Goal: Task Accomplishment & Management: Manage account settings

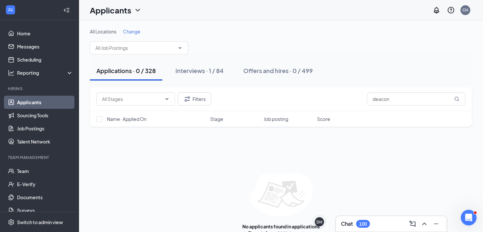
click at [31, 101] on link "Applicants" at bounding box center [45, 102] width 56 height 13
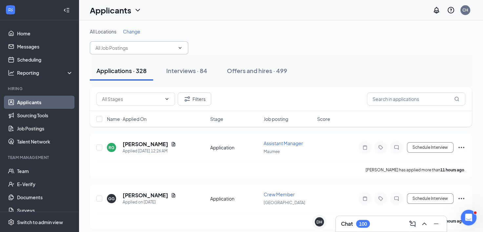
click at [135, 46] on input "text" at bounding box center [134, 47] width 79 height 7
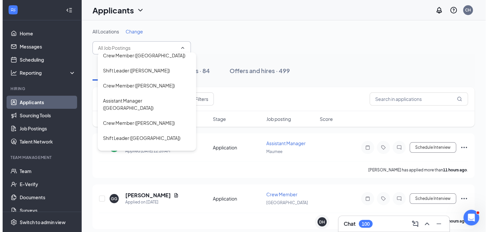
scroll to position [98, 0]
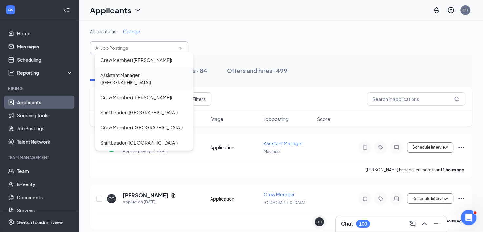
click at [141, 72] on div "Assistant Manager (Maumee)" at bounding box center [144, 79] width 88 height 14
type input "Assistant Manager (Maumee)"
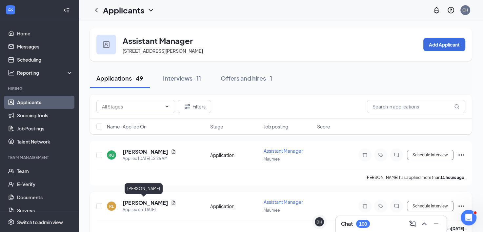
click at [142, 201] on h5 "Rachel Logan" at bounding box center [146, 202] width 46 height 7
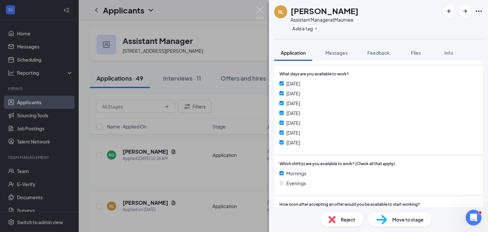
scroll to position [155, 0]
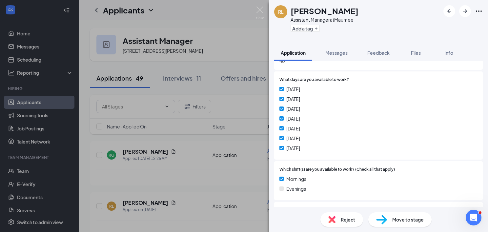
click at [229, 179] on div "RL Rachel Logan Assistant Manager at Maumee Add a tag Application Messages Feed…" at bounding box center [244, 116] width 488 height 232
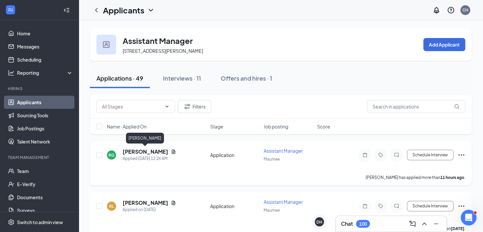
click at [154, 152] on h5 "[PERSON_NAME]" at bounding box center [146, 151] width 46 height 7
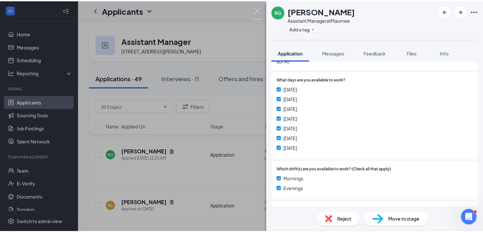
scroll to position [167, 0]
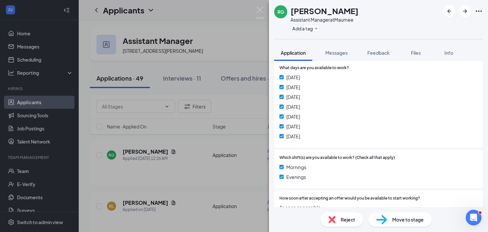
click at [228, 179] on div "RG Richard Grohnke Assistant Manager at Maumee Add a tag Application Messages F…" at bounding box center [244, 116] width 488 height 232
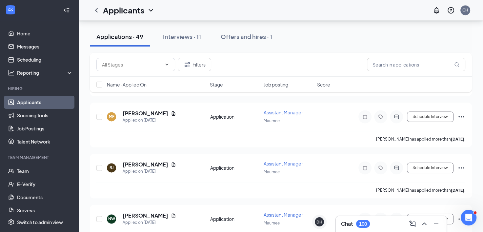
scroll to position [983, 0]
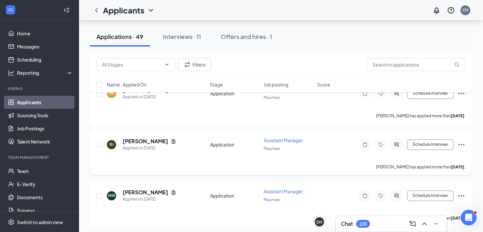
click at [342, 159] on div "Robert jr has applied more than 7 days ago ." at bounding box center [280, 167] width 369 height 16
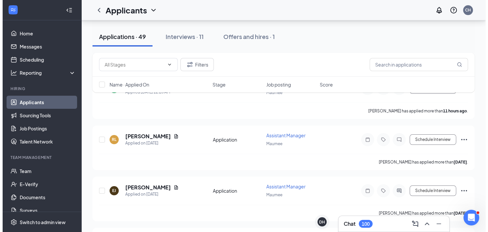
scroll to position [66, 0]
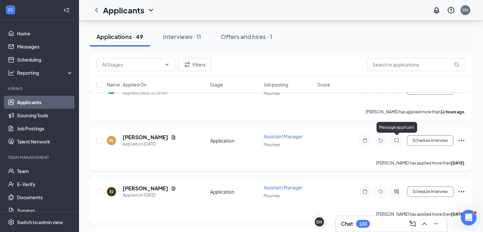
click at [396, 138] on icon "ChatInactive" at bounding box center [397, 140] width 8 height 5
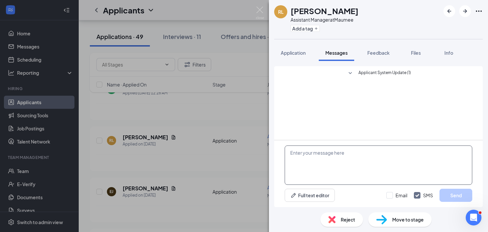
click at [361, 155] on textarea at bounding box center [379, 165] width 188 height 39
click at [380, 153] on textarea "Hello, I'm reaching out from Little Caesars regarding your application online. …" at bounding box center [379, 165] width 188 height 39
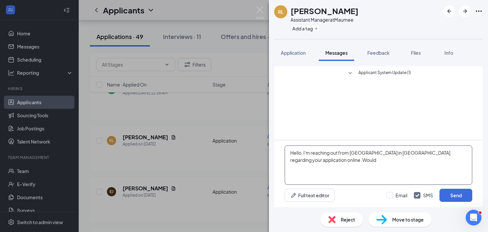
click at [340, 160] on textarea "Hello, I'm reaching out from Little Caesars in Maumee regarding your applicatio…" at bounding box center [379, 165] width 188 height 39
type textarea "Hello, I'm reaching out from Little Caesars in Maumee regarding your applicatio…"
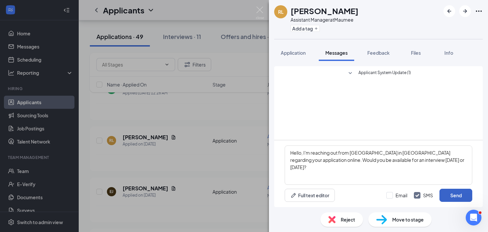
click at [449, 196] on button "Send" at bounding box center [456, 195] width 33 height 13
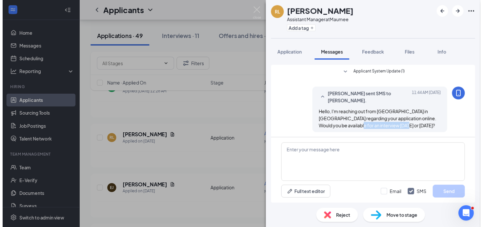
scroll to position [1, 0]
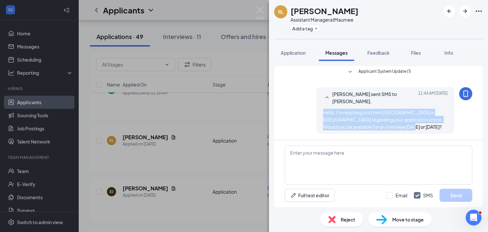
drag, startPoint x: 397, startPoint y: 128, endPoint x: 316, endPoint y: 112, distance: 82.3
click at [317, 112] on div "Cassondra Hughes sent SMS to Rachel Logan. Today 11:44 AM Hello, I'm reaching o…" at bounding box center [386, 110] width 138 height 47
copy span "Hello, I'm reaching out from Little Caesars in Maumee regarding your applicatio…"
click at [242, 129] on div "RL Rachel Logan Assistant Manager at Maumee Add a tag Application Messages Feed…" at bounding box center [244, 116] width 488 height 232
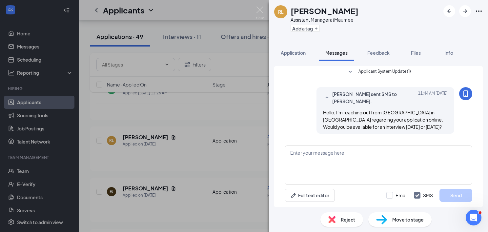
click at [242, 129] on div "RL Rachel Logan Assistant Manager at Maumee Add a tag Application Messages Feed…" at bounding box center [244, 116] width 488 height 232
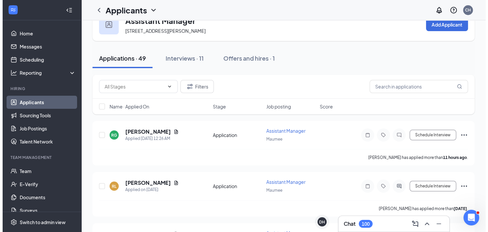
scroll to position [9, 0]
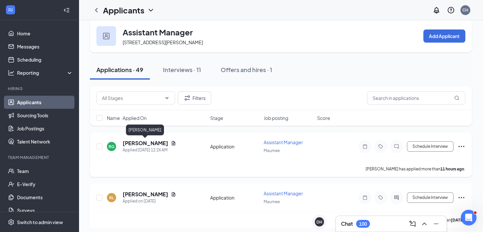
click at [147, 143] on h5 "[PERSON_NAME]" at bounding box center [146, 143] width 46 height 7
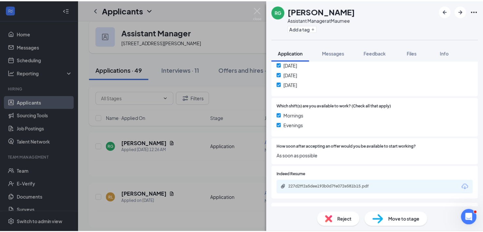
scroll to position [254, 0]
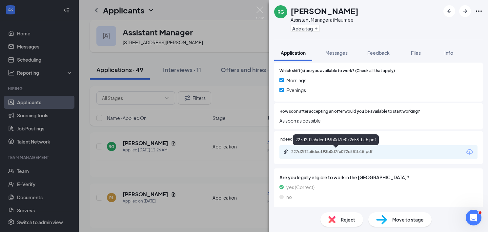
click at [358, 151] on div "227d2ff2a5dee193b0d7fe072e581b15.pdf" at bounding box center [337, 151] width 92 height 5
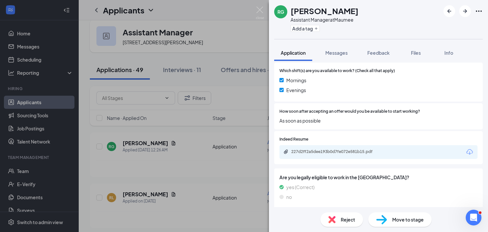
click at [257, 121] on div "RG Richard Grohnke Assistant Manager at Maumee Add a tag Application Messages F…" at bounding box center [244, 116] width 488 height 232
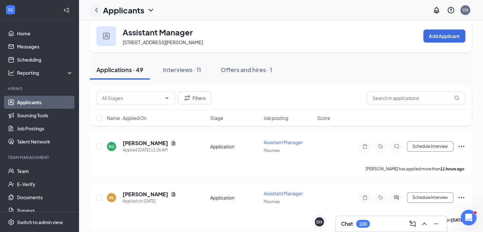
click at [96, 10] on icon "ChevronLeft" at bounding box center [96, 10] width 3 height 4
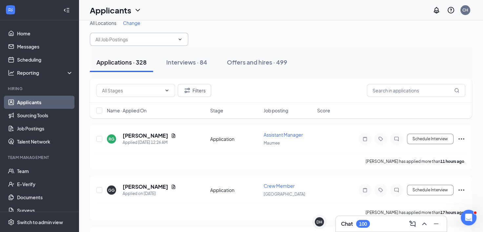
click at [127, 38] on input "text" at bounding box center [134, 39] width 79 height 7
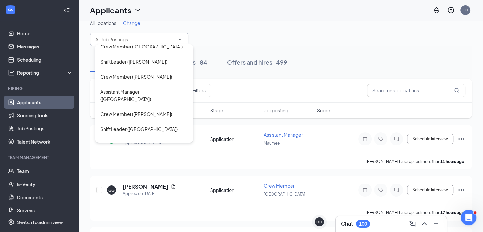
scroll to position [97, 0]
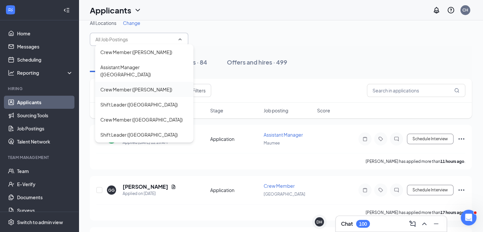
click at [133, 86] on div "Crew Member (Maumee)" at bounding box center [136, 89] width 72 height 7
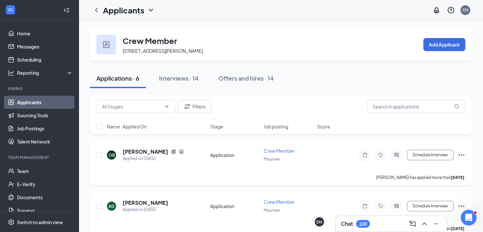
click at [338, 174] on div "Omega Bryant has applied more than 4 days ago ." at bounding box center [280, 177] width 369 height 16
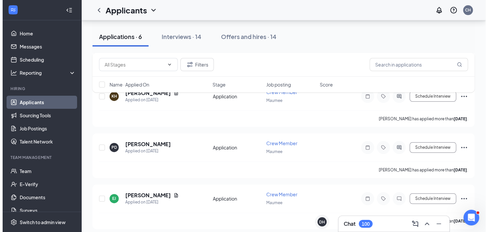
scroll to position [213, 0]
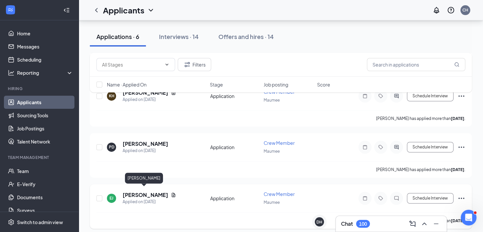
click at [142, 192] on h5 "Elizabeth Joas" at bounding box center [146, 195] width 46 height 7
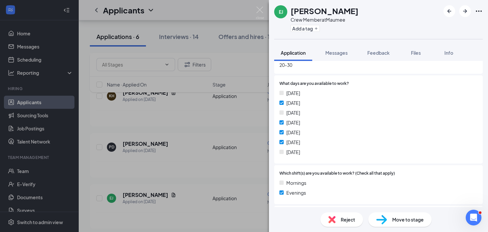
scroll to position [172, 0]
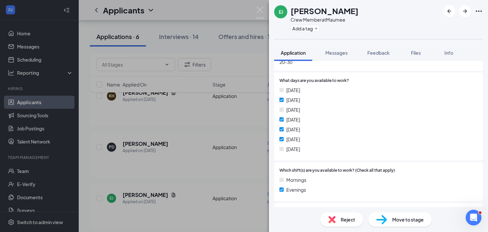
click at [246, 163] on div "EJ Elizabeth Joas Crew Member at Maumee Add a tag Application Messages Feedback…" at bounding box center [244, 116] width 488 height 232
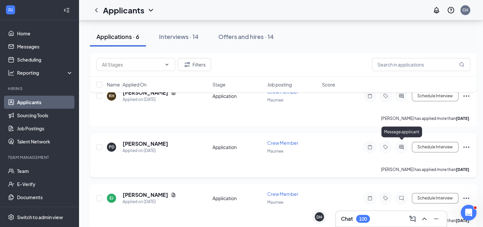
click at [402, 145] on icon "ActiveChat" at bounding box center [402, 147] width 8 height 5
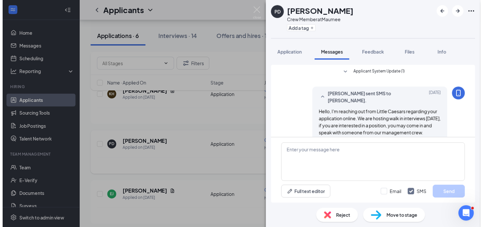
scroll to position [16, 0]
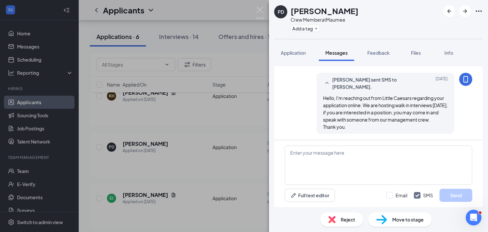
click at [229, 175] on div "PD preston dixon Crew Member at Maumee Add a tag Application Messages Feedback …" at bounding box center [244, 116] width 488 height 232
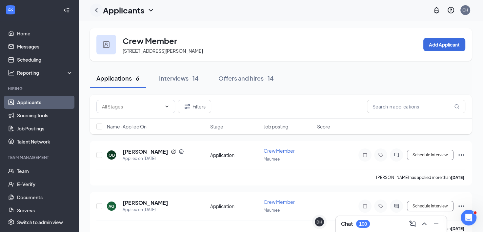
click at [97, 8] on icon "ChevronLeft" at bounding box center [97, 10] width 8 height 8
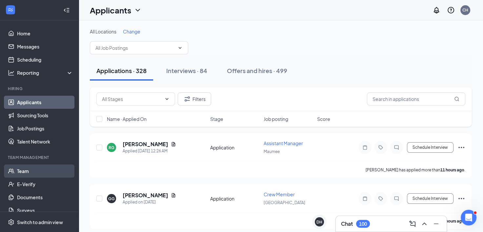
click at [28, 172] on link "Team" at bounding box center [45, 171] width 56 height 13
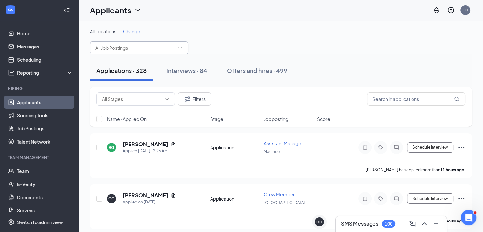
click at [133, 49] on input "text" at bounding box center [134, 47] width 79 height 7
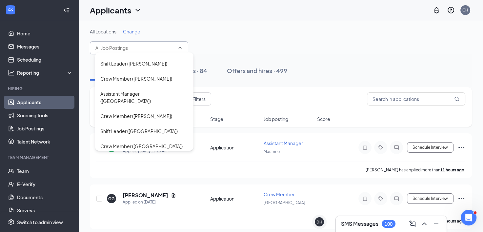
scroll to position [98, 0]
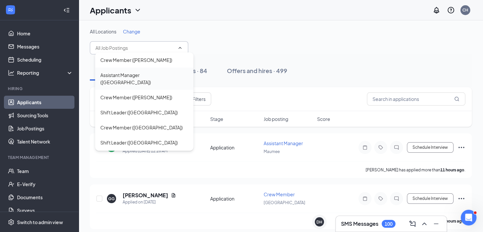
click at [132, 72] on div "Assistant Manager (Maumee)" at bounding box center [144, 79] width 88 height 14
type input "Assistant Manager (Maumee)"
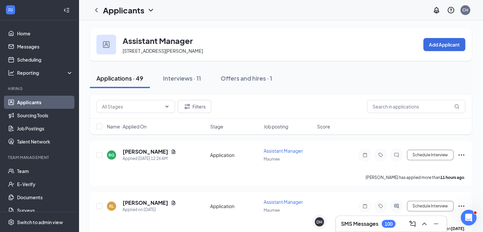
click at [336, 85] on div "Applications · 49 Interviews · 11 Offers and hires · 1" at bounding box center [281, 79] width 382 height 20
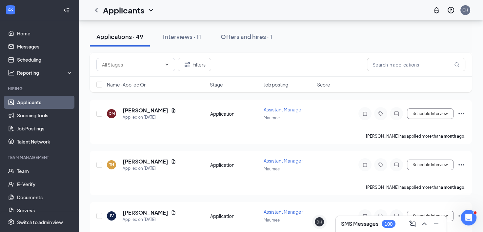
scroll to position [2139, 0]
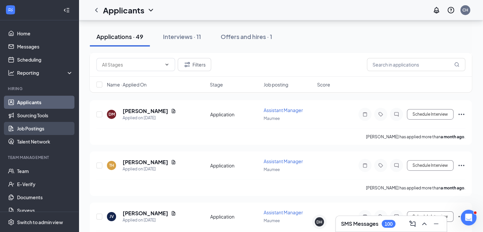
click at [42, 131] on link "Job Postings" at bounding box center [45, 128] width 56 height 13
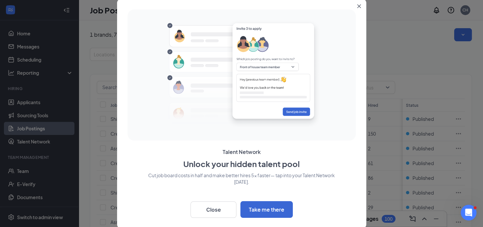
click at [43, 141] on div at bounding box center [241, 113] width 483 height 227
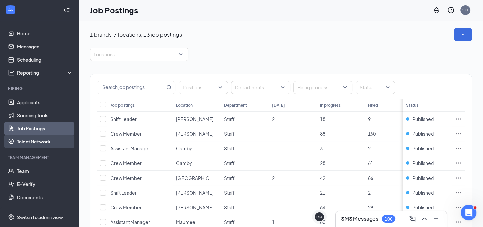
click at [42, 141] on link "Talent Network" at bounding box center [45, 141] width 56 height 13
